Goal: Check status: Check status

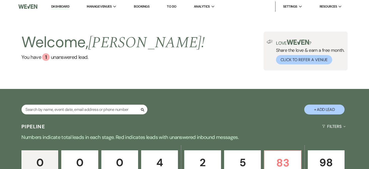
click at [142, 6] on link "Bookings" at bounding box center [142, 6] width 16 height 4
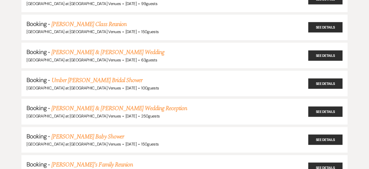
scroll to position [101, 0]
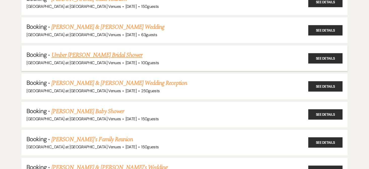
click at [78, 56] on link "Umber [PERSON_NAME] Bridal Shower" at bounding box center [96, 54] width 91 height 9
